Goal: Information Seeking & Learning: Compare options

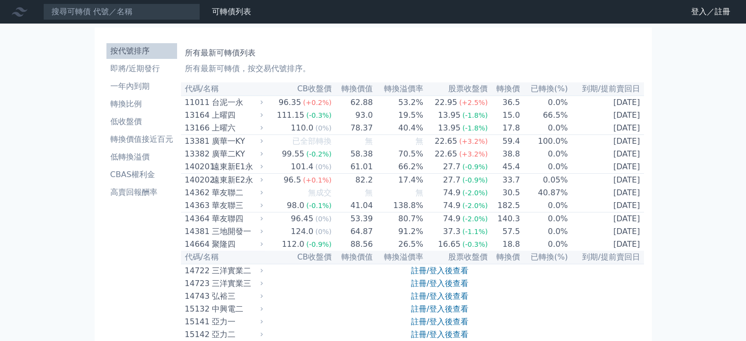
click at [296, 237] on div "124.0" at bounding box center [302, 232] width 26 height 12
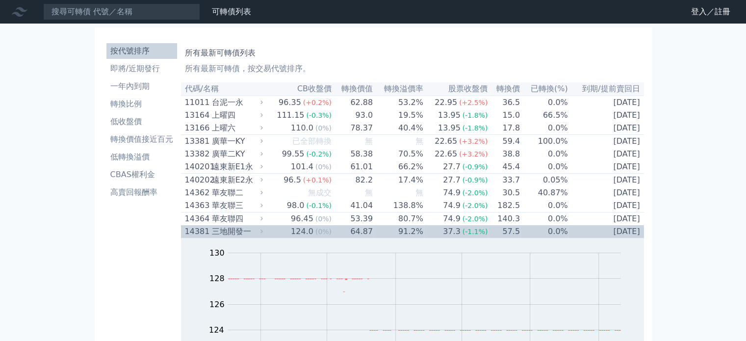
scroll to position [98, 0]
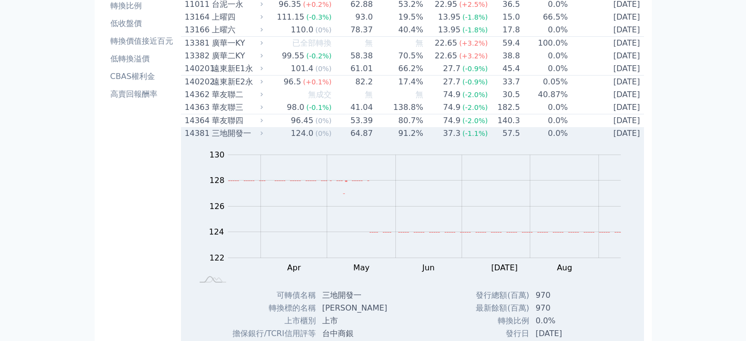
click at [305, 138] on div "124.0" at bounding box center [302, 134] width 26 height 12
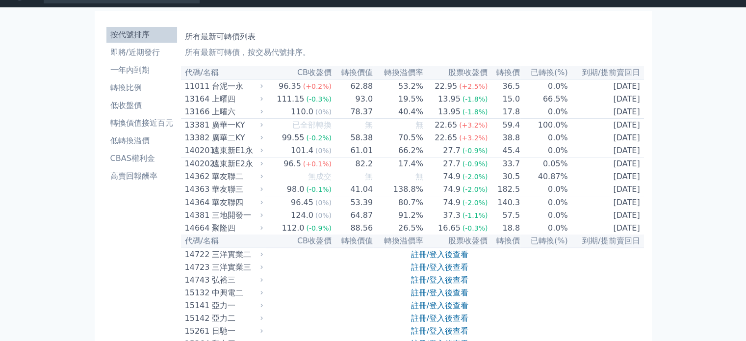
scroll to position [0, 0]
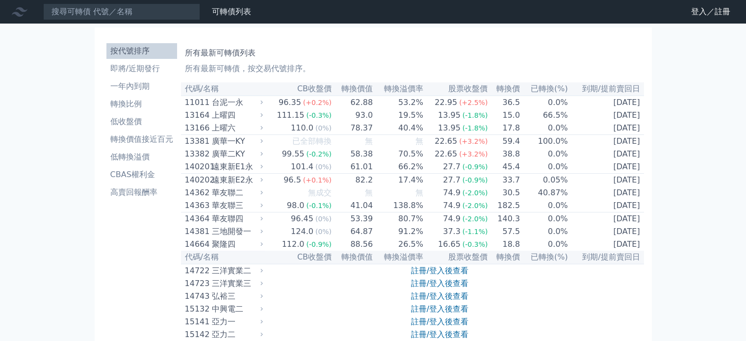
click at [136, 45] on li "按代號排序" at bounding box center [141, 51] width 71 height 12
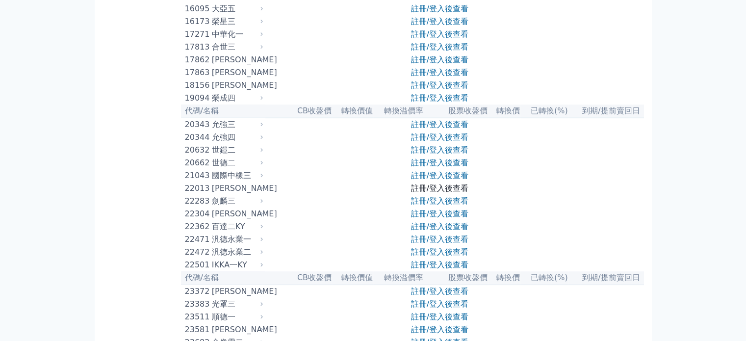
scroll to position [638, 0]
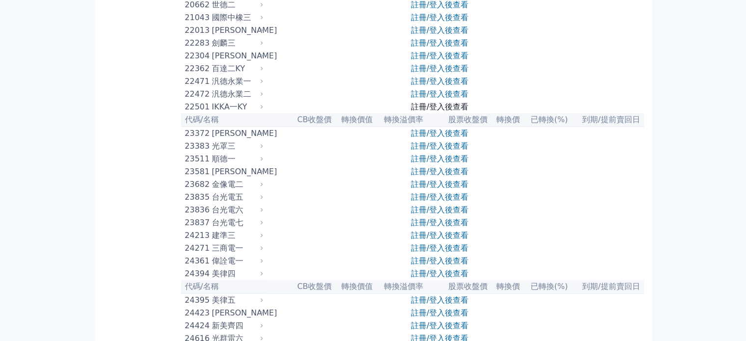
click at [444, 111] on link "註冊/登入後查看" at bounding box center [439, 106] width 57 height 9
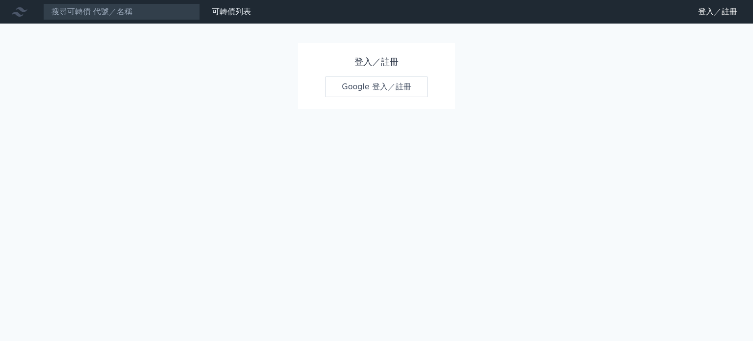
click at [380, 85] on link "Google 登入／註冊" at bounding box center [377, 87] width 102 height 21
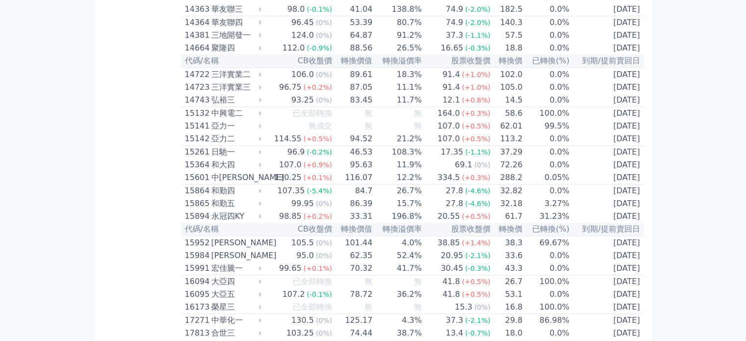
scroll to position [147, 0]
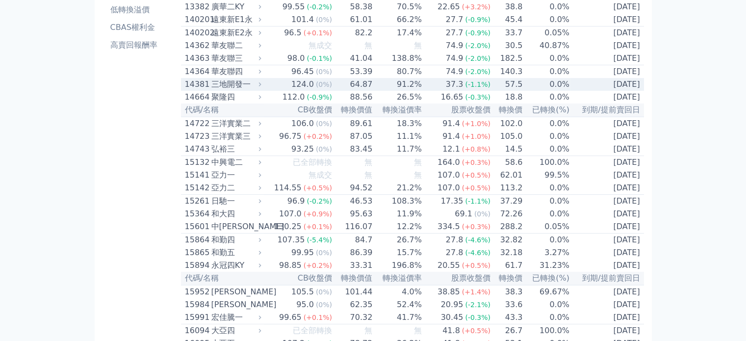
click at [292, 90] on div "124.0" at bounding box center [302, 84] width 26 height 12
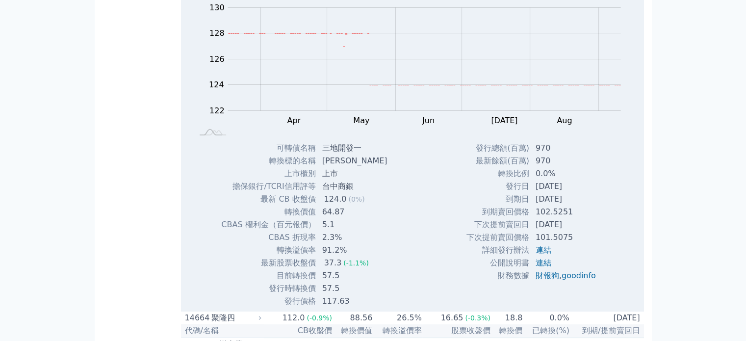
scroll to position [196, 0]
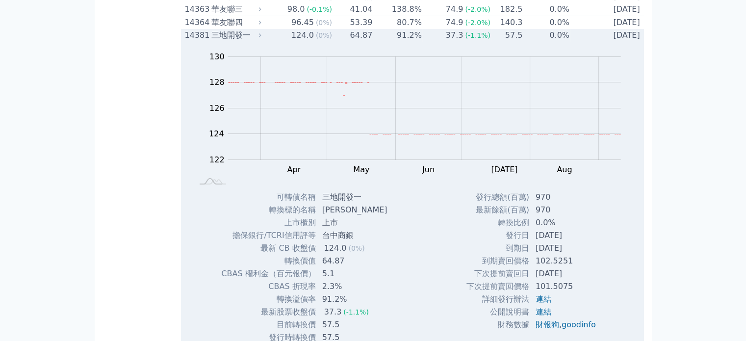
click at [213, 41] on div "三地開發一" at bounding box center [235, 35] width 48 height 12
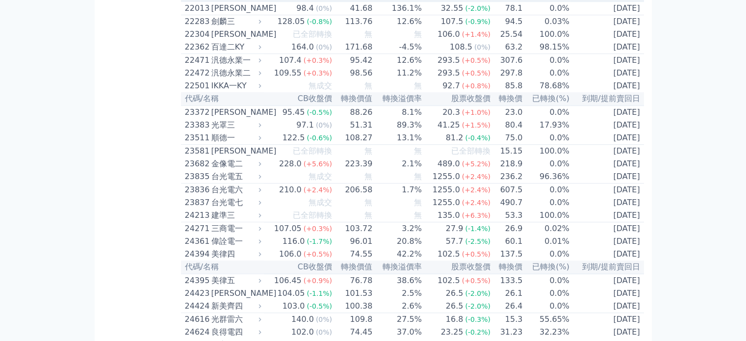
scroll to position [687, 0]
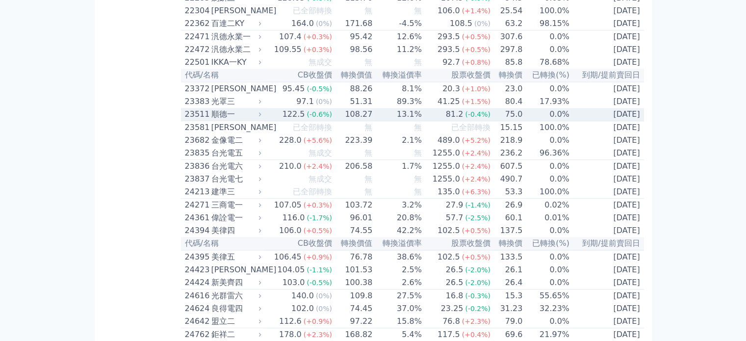
click at [297, 120] on div "122.5" at bounding box center [294, 114] width 26 height 12
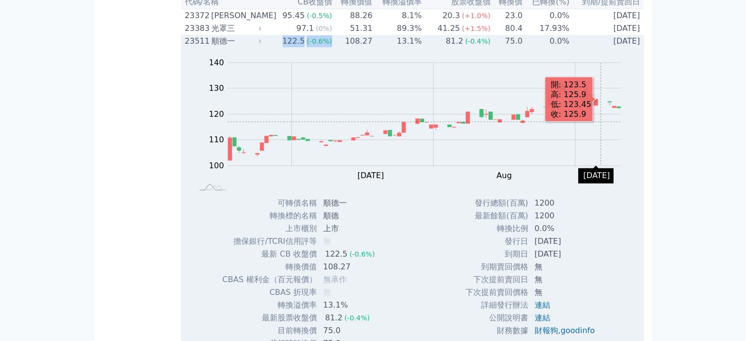
scroll to position [736, 0]
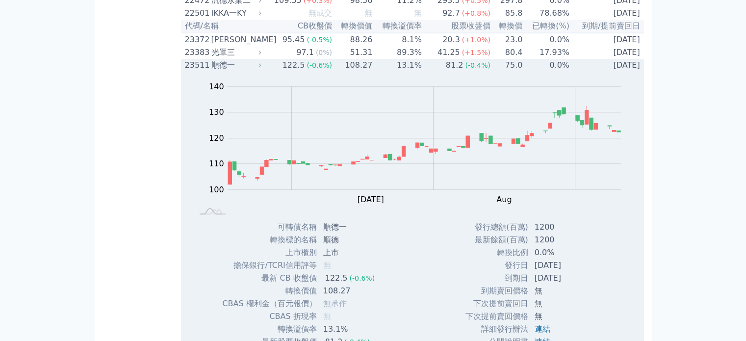
click at [230, 71] on div "順德一" at bounding box center [235, 65] width 48 height 12
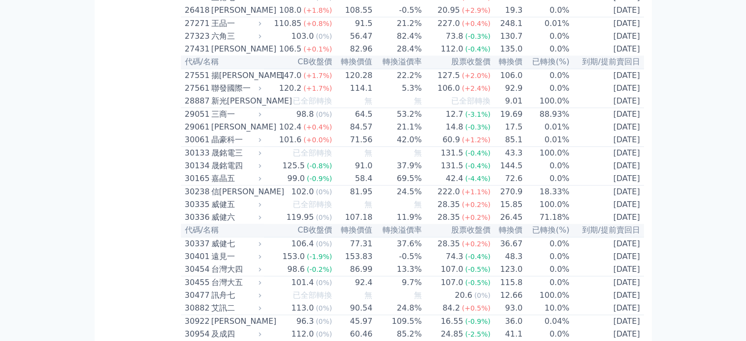
scroll to position [1226, 0]
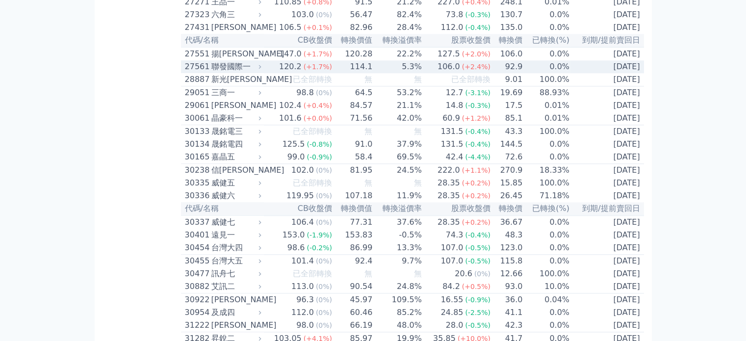
click at [306, 71] on span "(+1.7%)" at bounding box center [318, 67] width 28 height 8
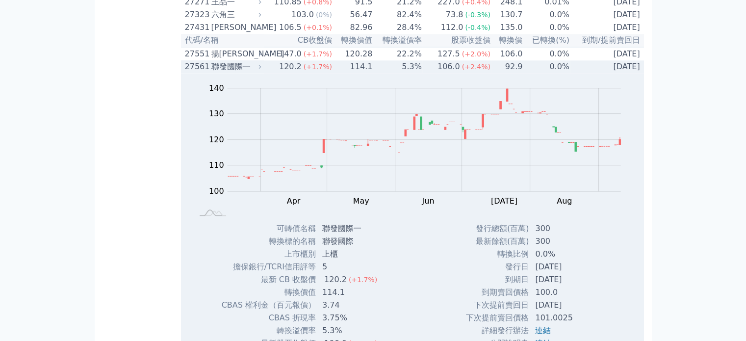
click at [306, 71] on span "(+1.7%)" at bounding box center [318, 67] width 28 height 8
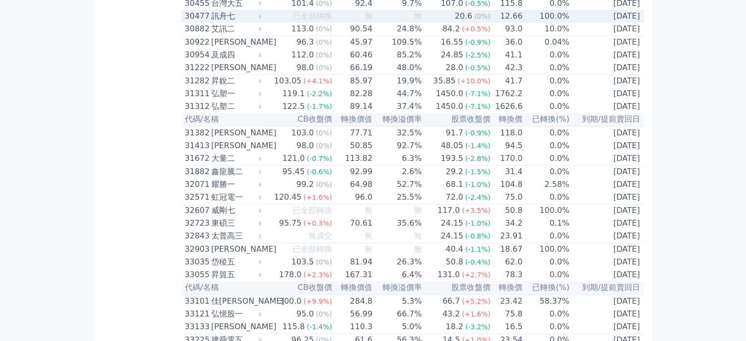
scroll to position [1521, 0]
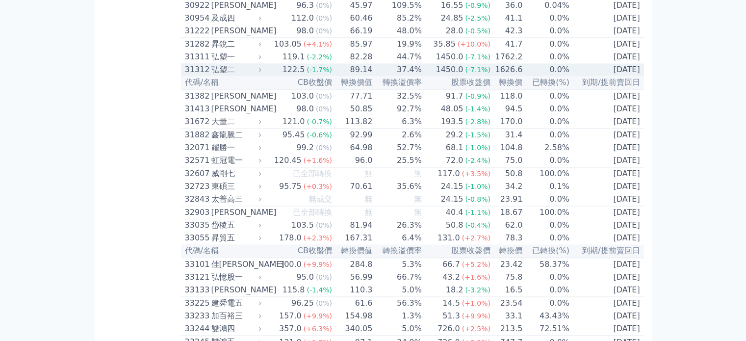
click at [296, 76] on div "122.5" at bounding box center [294, 70] width 26 height 12
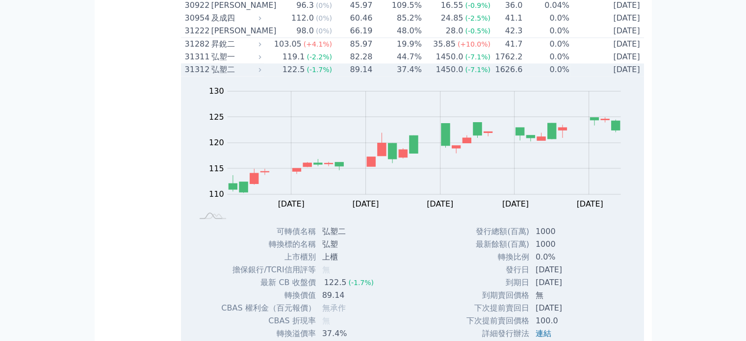
click at [263, 73] on icon at bounding box center [260, 69] width 6 height 6
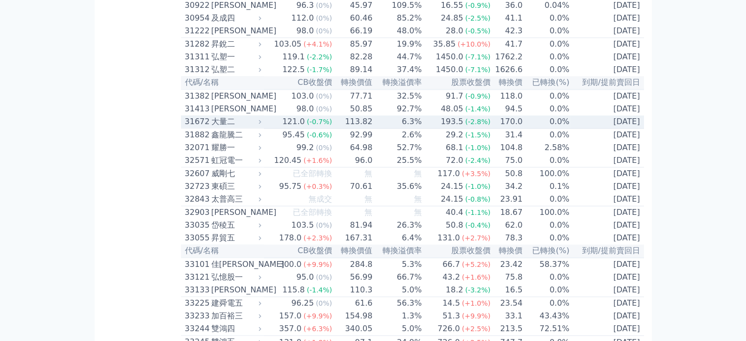
click at [301, 128] on div "121.0" at bounding box center [294, 122] width 26 height 12
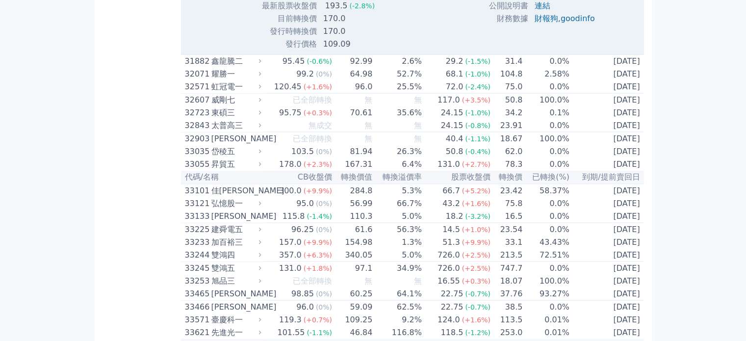
scroll to position [1962, 0]
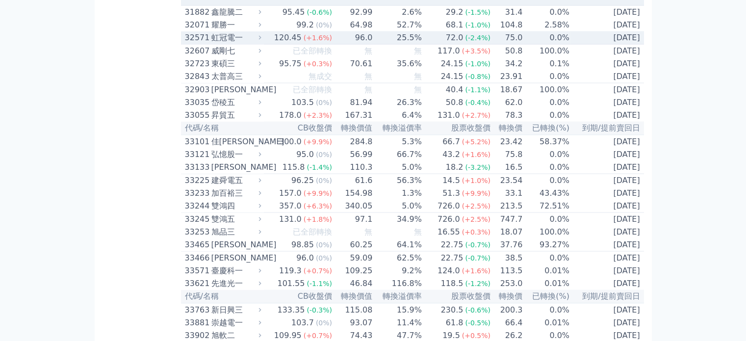
click at [218, 44] on div "虹冠電一" at bounding box center [235, 38] width 48 height 12
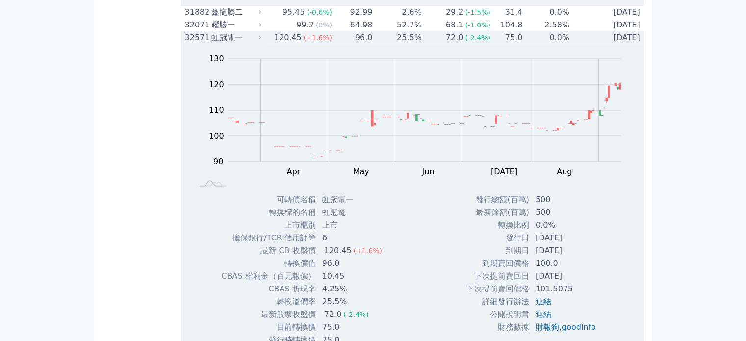
click at [225, 44] on div "虹冠電一" at bounding box center [235, 38] width 48 height 12
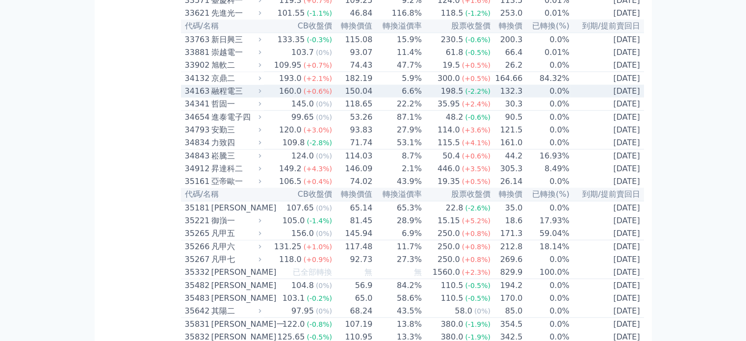
scroll to position [2256, 0]
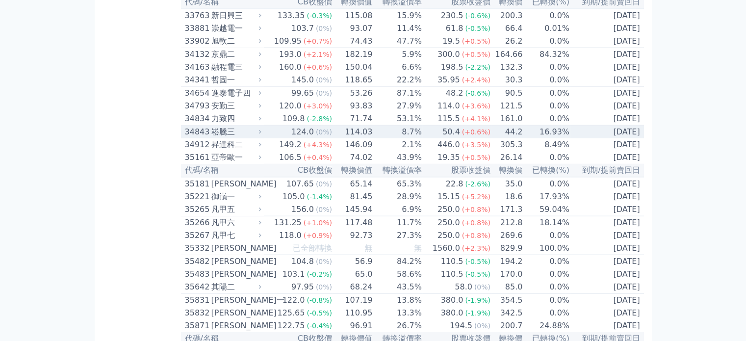
click at [313, 138] on div "124.0" at bounding box center [302, 132] width 26 height 12
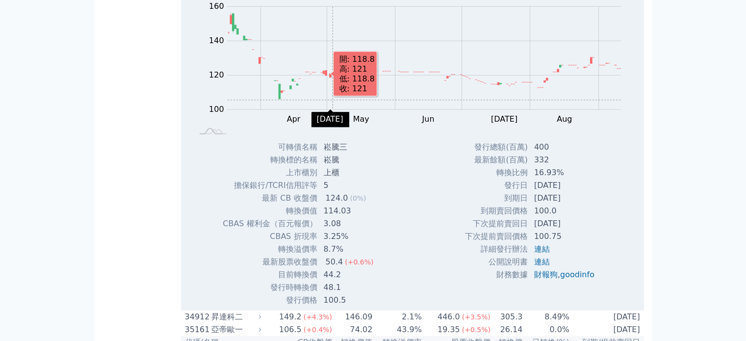
scroll to position [2404, 0]
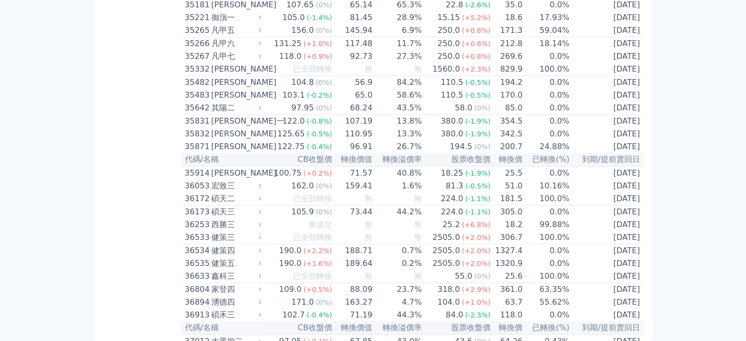
scroll to position [2453, 0]
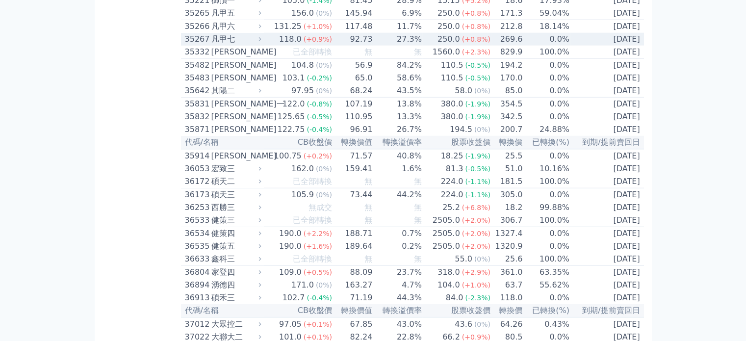
click at [308, 43] on span "(+0.9%)" at bounding box center [318, 39] width 28 height 8
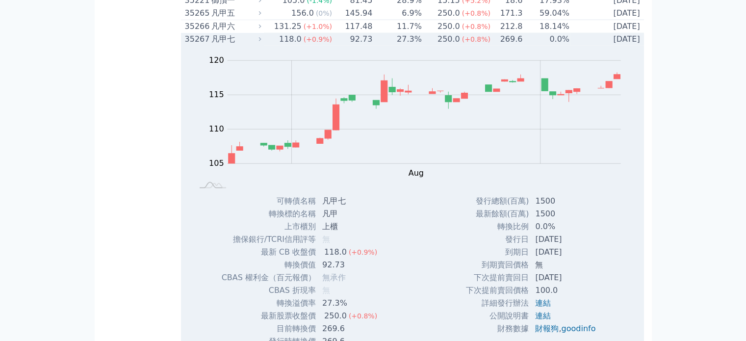
click at [308, 43] on span "(+0.9%)" at bounding box center [318, 39] width 28 height 8
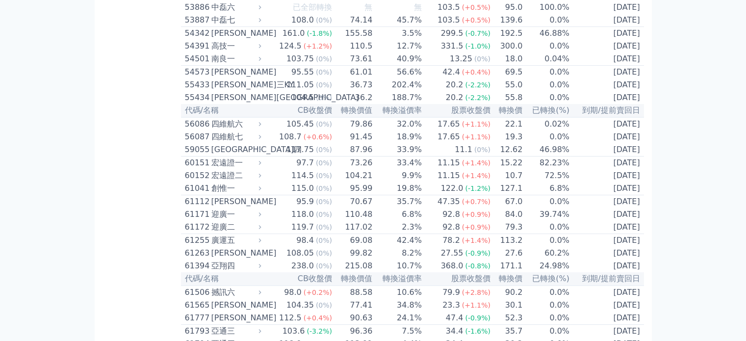
scroll to position [3679, 0]
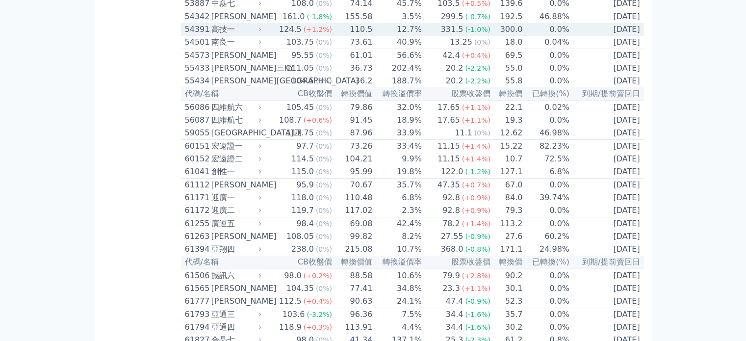
click at [297, 35] on div "124.5" at bounding box center [290, 30] width 26 height 12
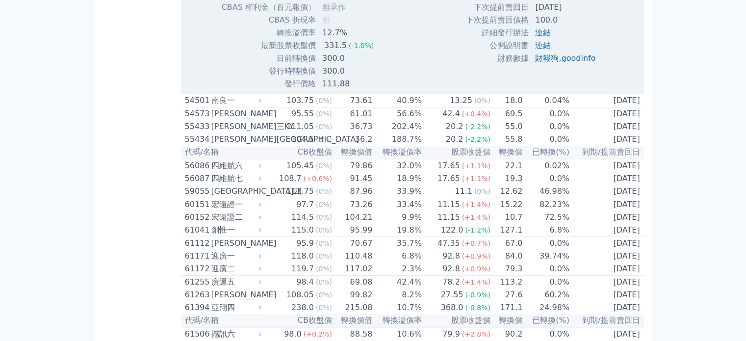
scroll to position [3875, 0]
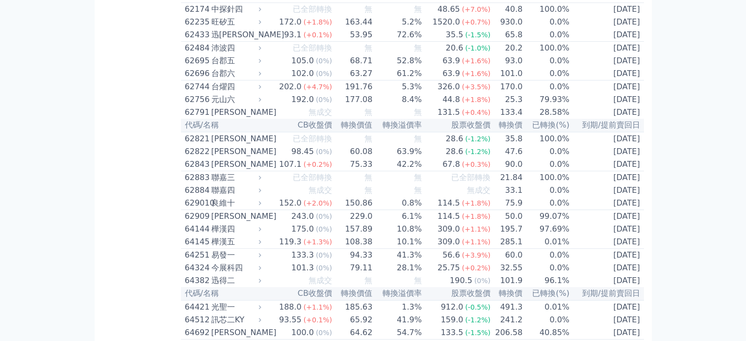
scroll to position [4170, 0]
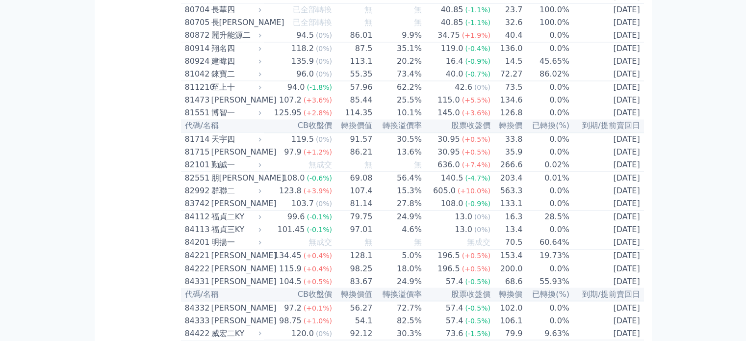
scroll to position [5347, 0]
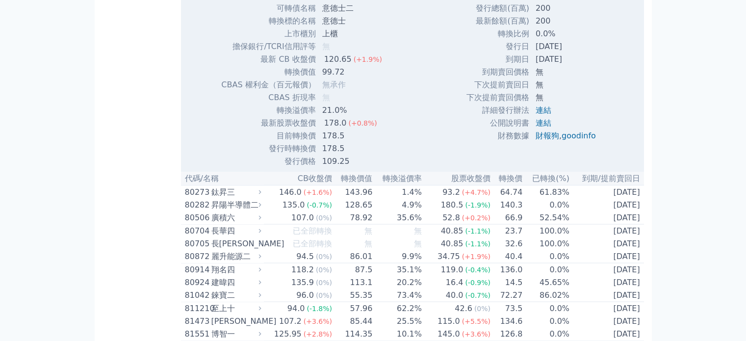
scroll to position [5445, 0]
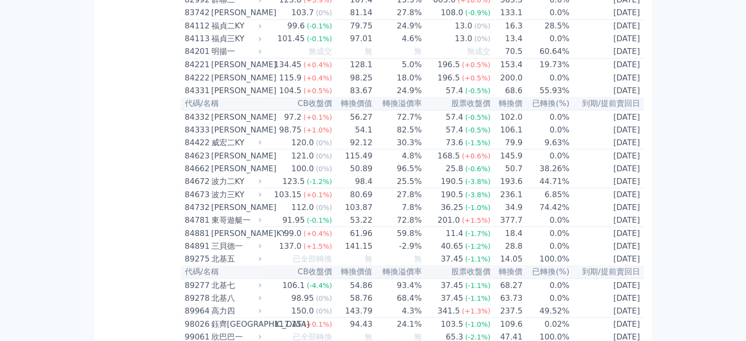
scroll to position [5543, 0]
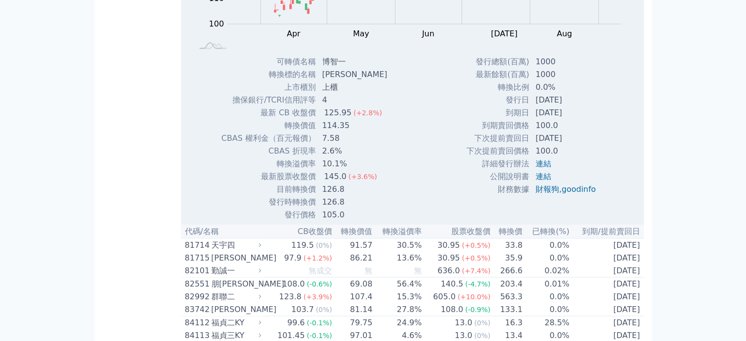
scroll to position [5690, 0]
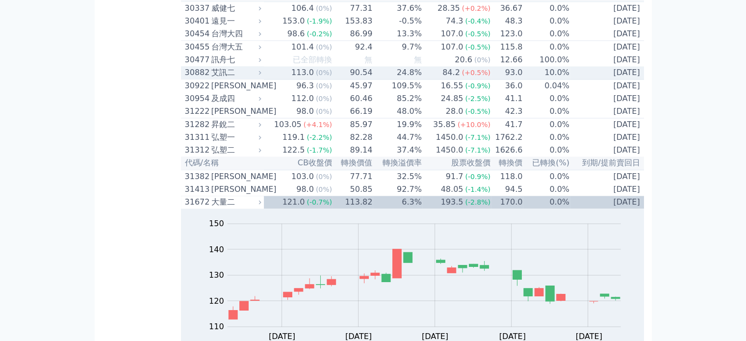
scroll to position [1438, 0]
